Goal: Task Accomplishment & Management: Manage account settings

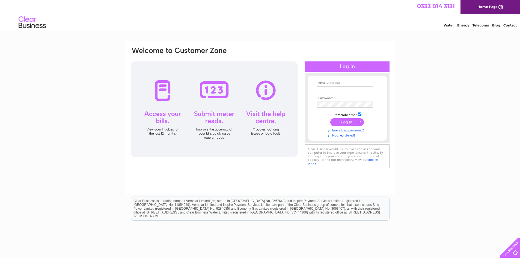
type input "safaaenterpriseltd@gmail.com"
click at [344, 125] on input "submit" at bounding box center [348, 122] width 34 height 8
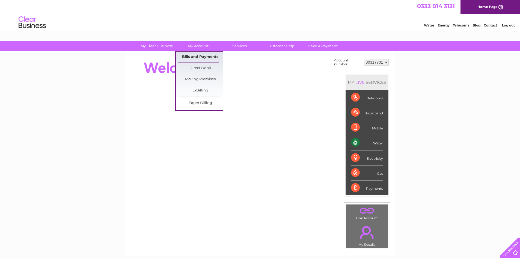
click at [195, 56] on link "Bills and Payments" at bounding box center [200, 57] width 45 height 11
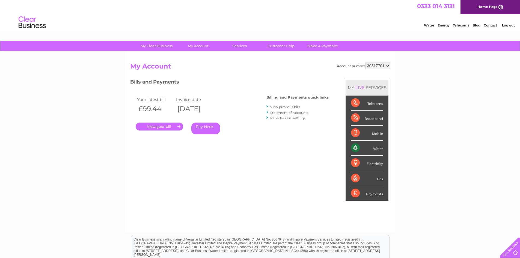
click at [166, 127] on link "." at bounding box center [160, 127] width 48 height 8
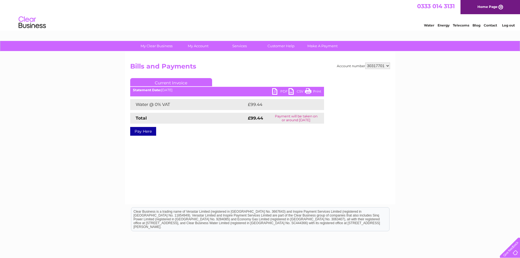
click at [275, 91] on link "PDF" at bounding box center [280, 92] width 16 height 8
